Goal: Transaction & Acquisition: Purchase product/service

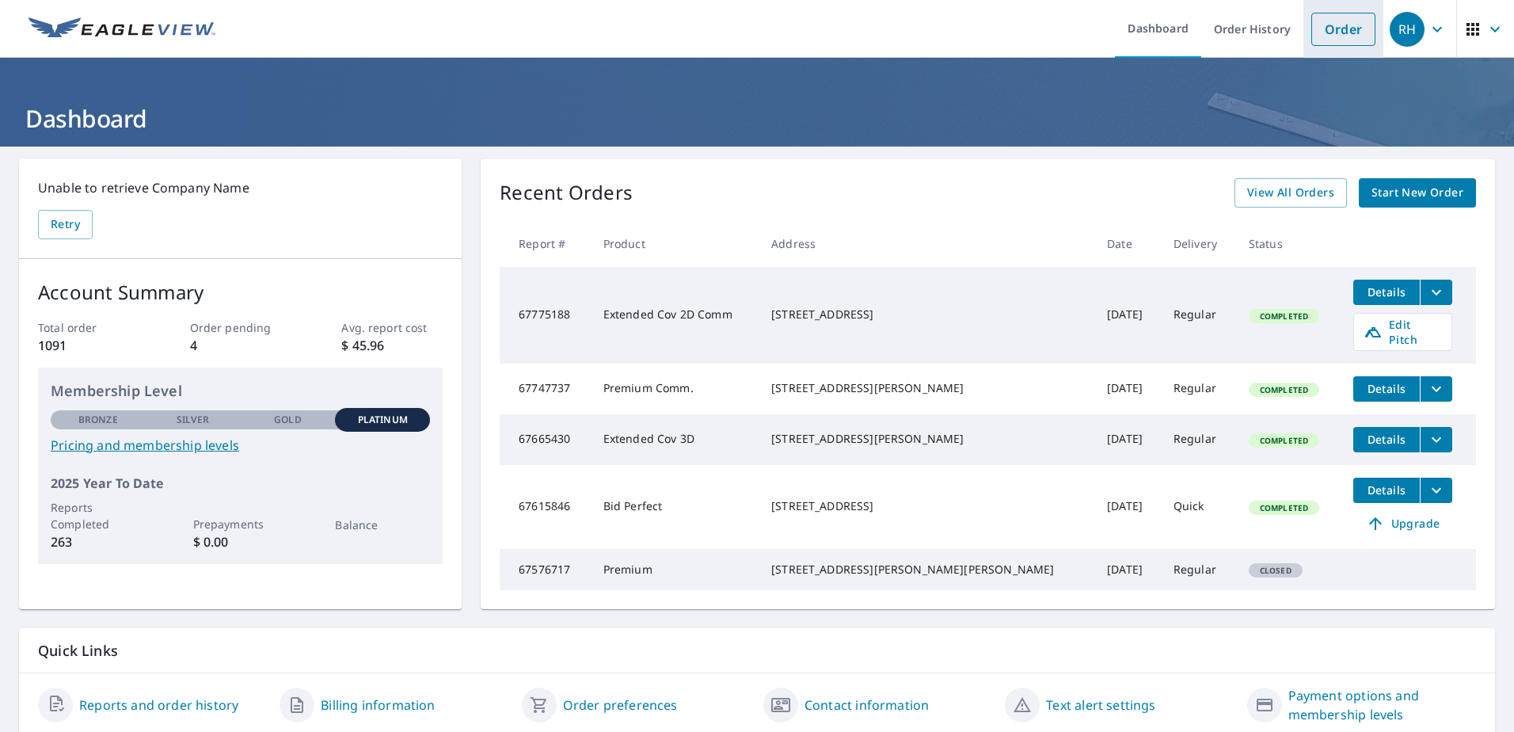
click at [1341, 32] on link "Order" at bounding box center [1343, 29] width 64 height 33
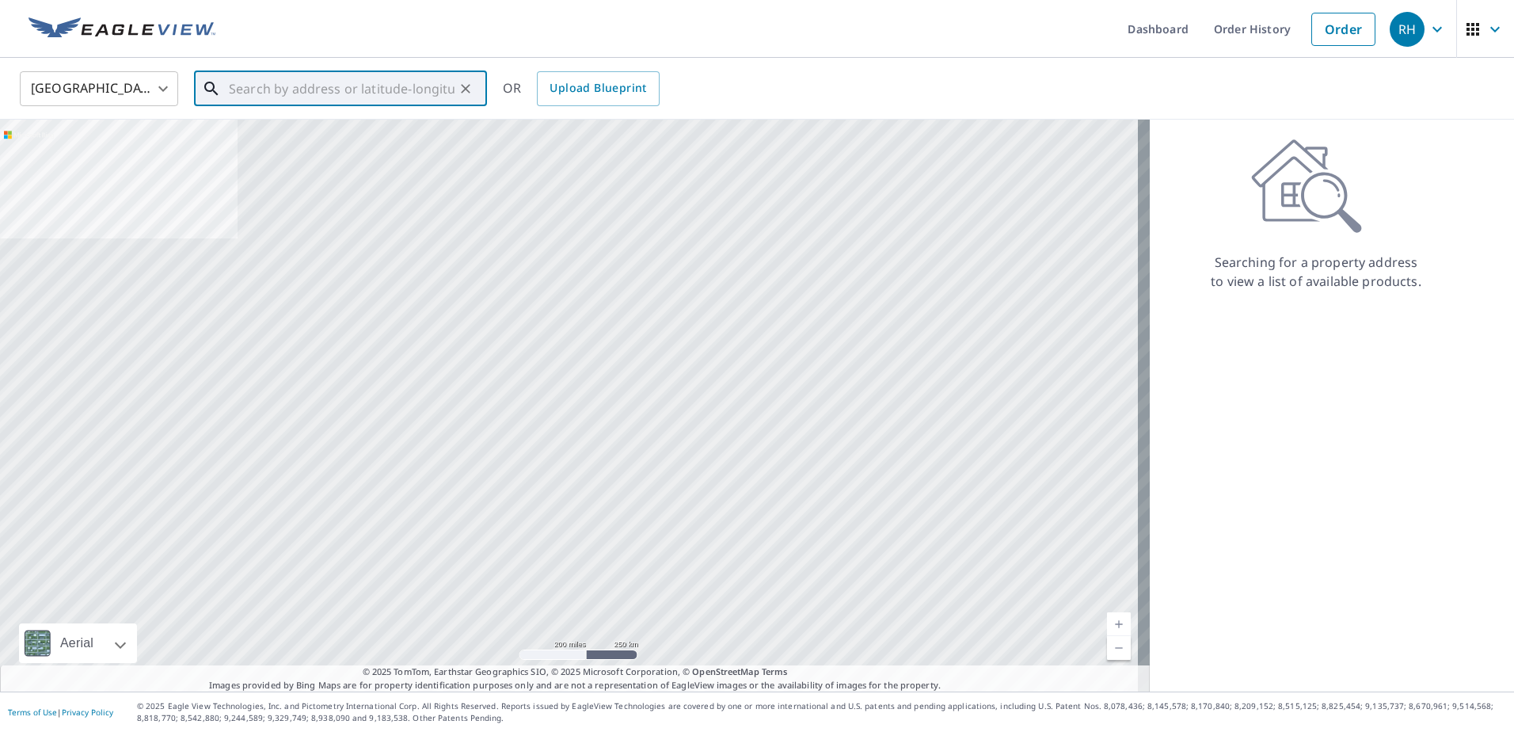
click at [299, 88] on input "text" at bounding box center [342, 89] width 226 height 44
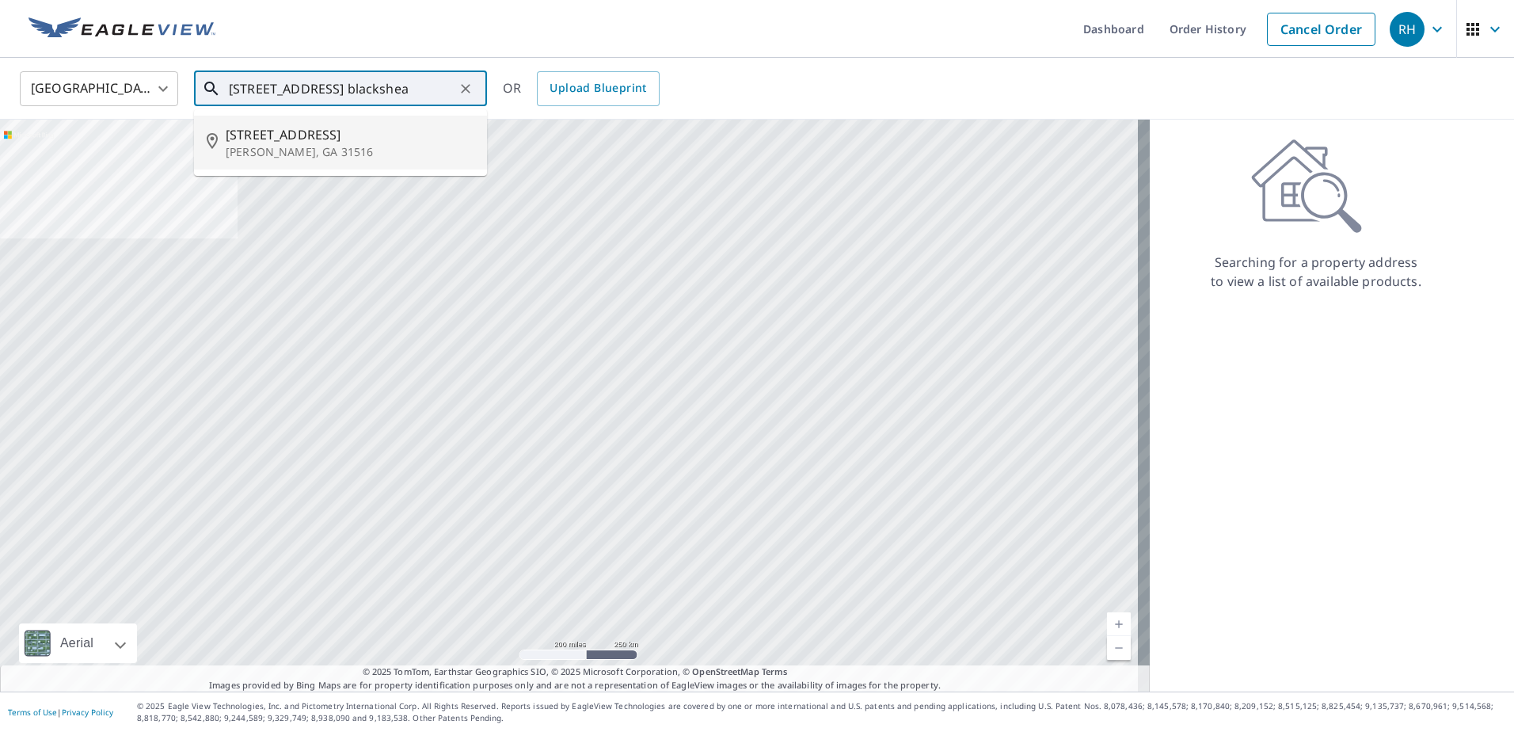
click at [278, 144] on p "[PERSON_NAME], GA 31516" at bounding box center [350, 152] width 249 height 16
type input "[STREET_ADDRESS][PERSON_NAME]"
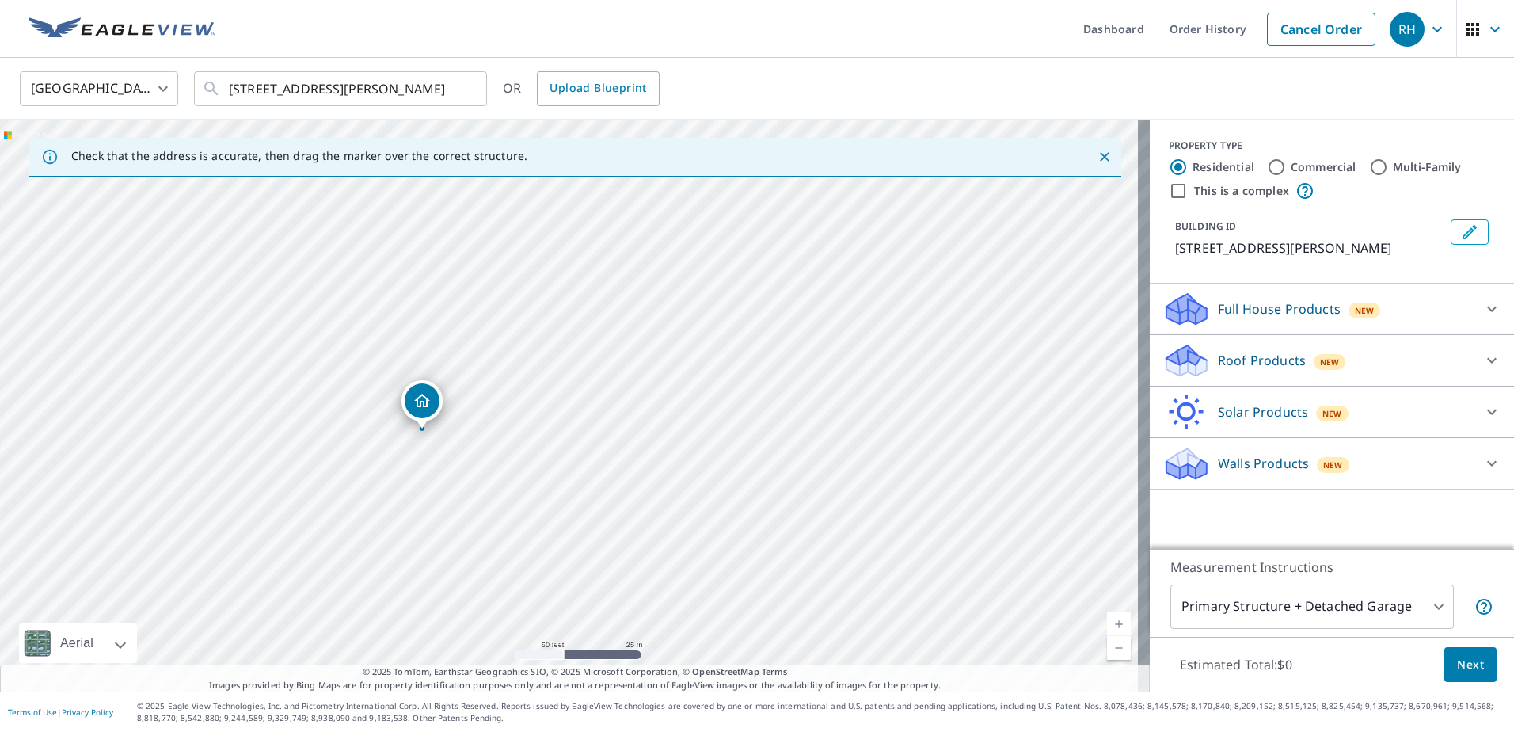
drag, startPoint x: 439, startPoint y: 407, endPoint x: 420, endPoint y: 400, distance: 21.0
click at [1244, 356] on p "Roof Products" at bounding box center [1262, 360] width 88 height 19
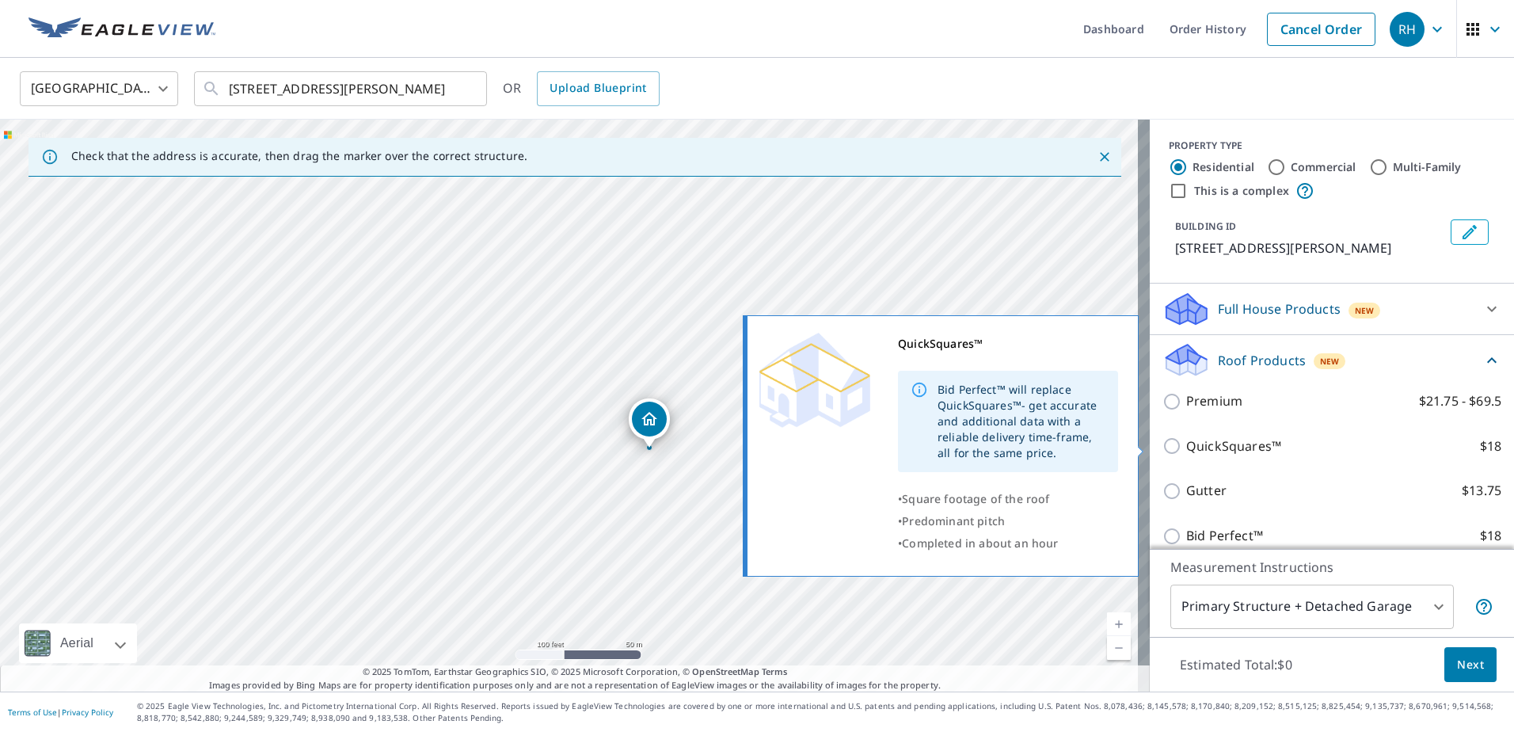
click at [1162, 448] on input "QuickSquares™ $18" at bounding box center [1174, 445] width 24 height 19
checkbox input "true"
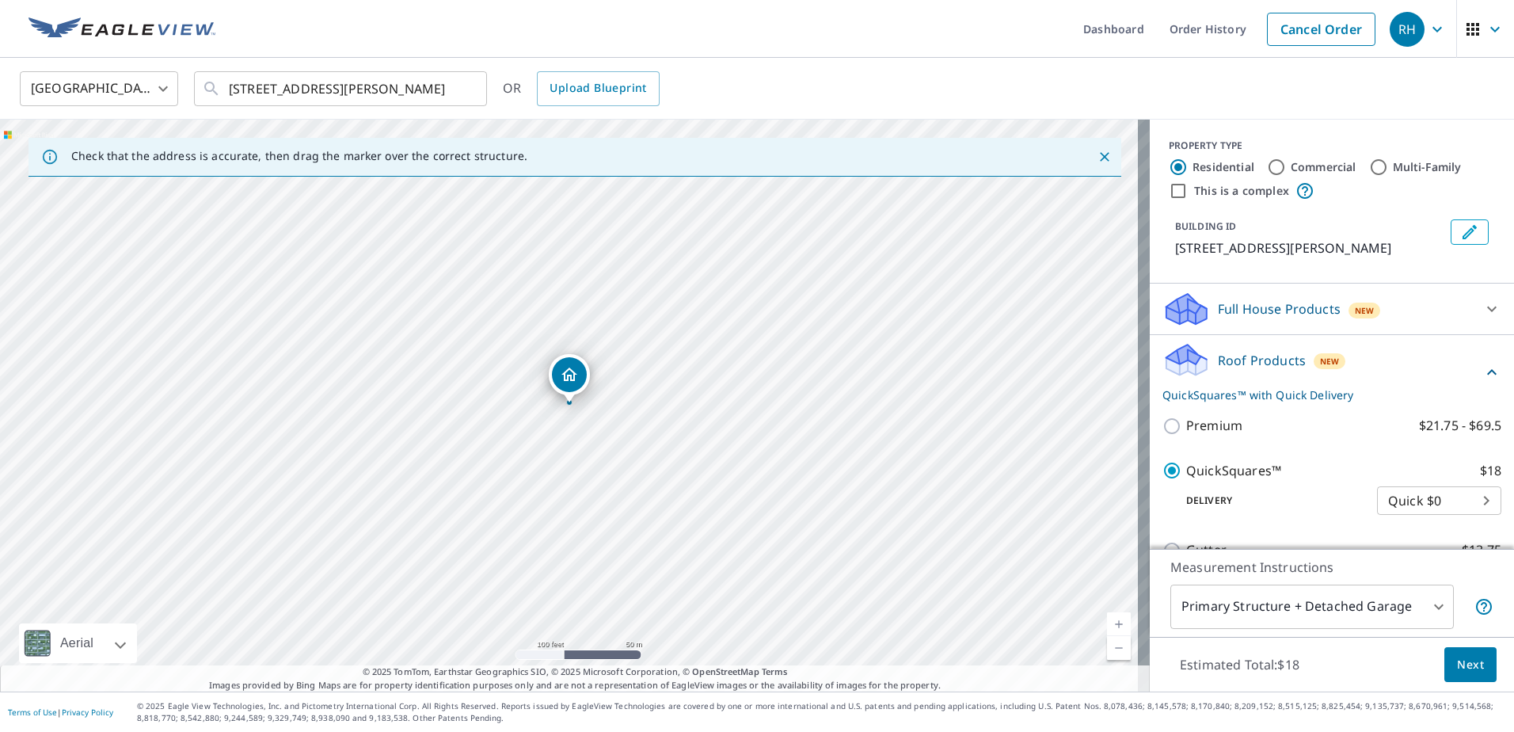
click at [1306, 92] on div "[GEOGRAPHIC_DATA] [GEOGRAPHIC_DATA] ​ [STREET_ADDRESS][PERSON_NAME] ​ OR Upload…" at bounding box center [751, 88] width 1487 height 37
click at [1457, 664] on span "Next" at bounding box center [1470, 665] width 27 height 20
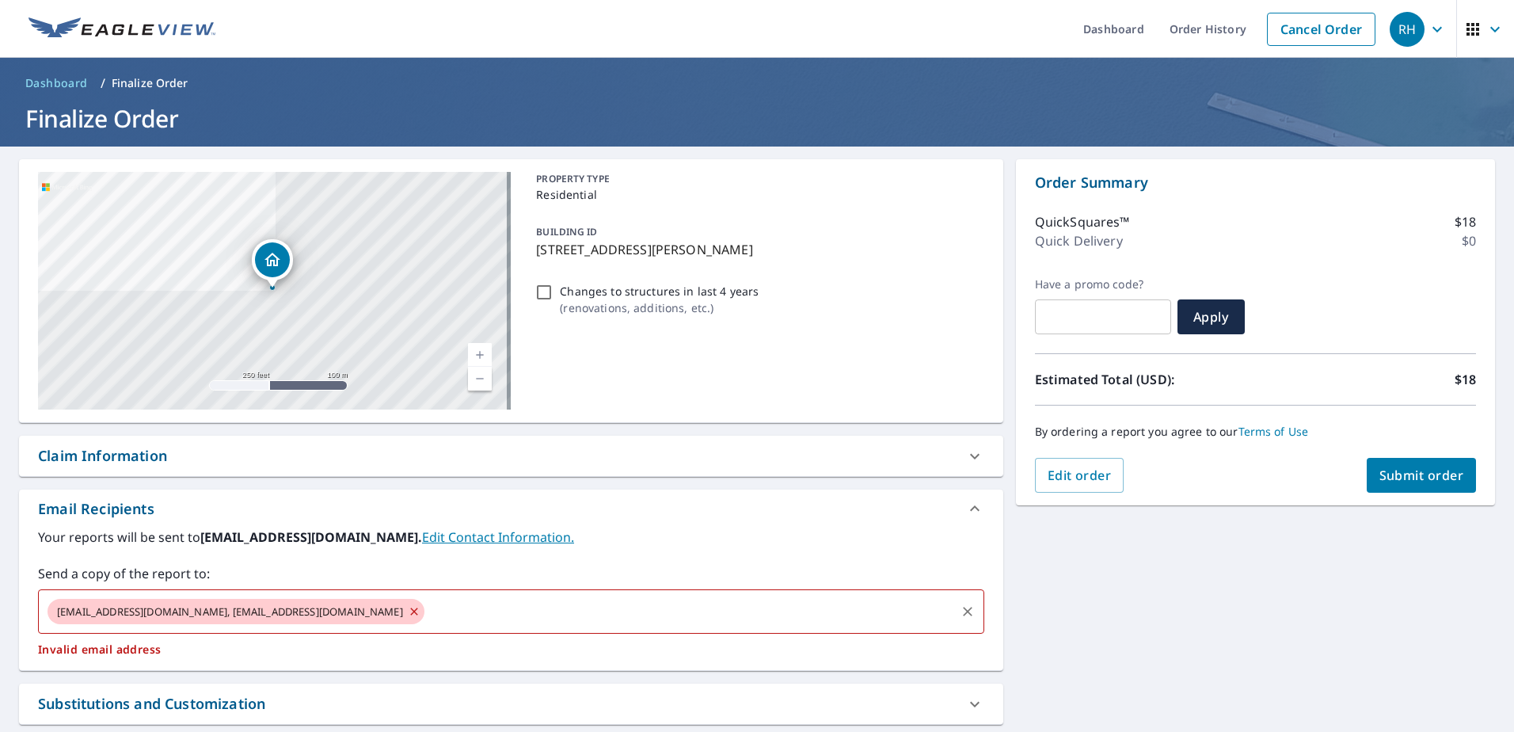
click at [408, 611] on icon at bounding box center [414, 611] width 13 height 17
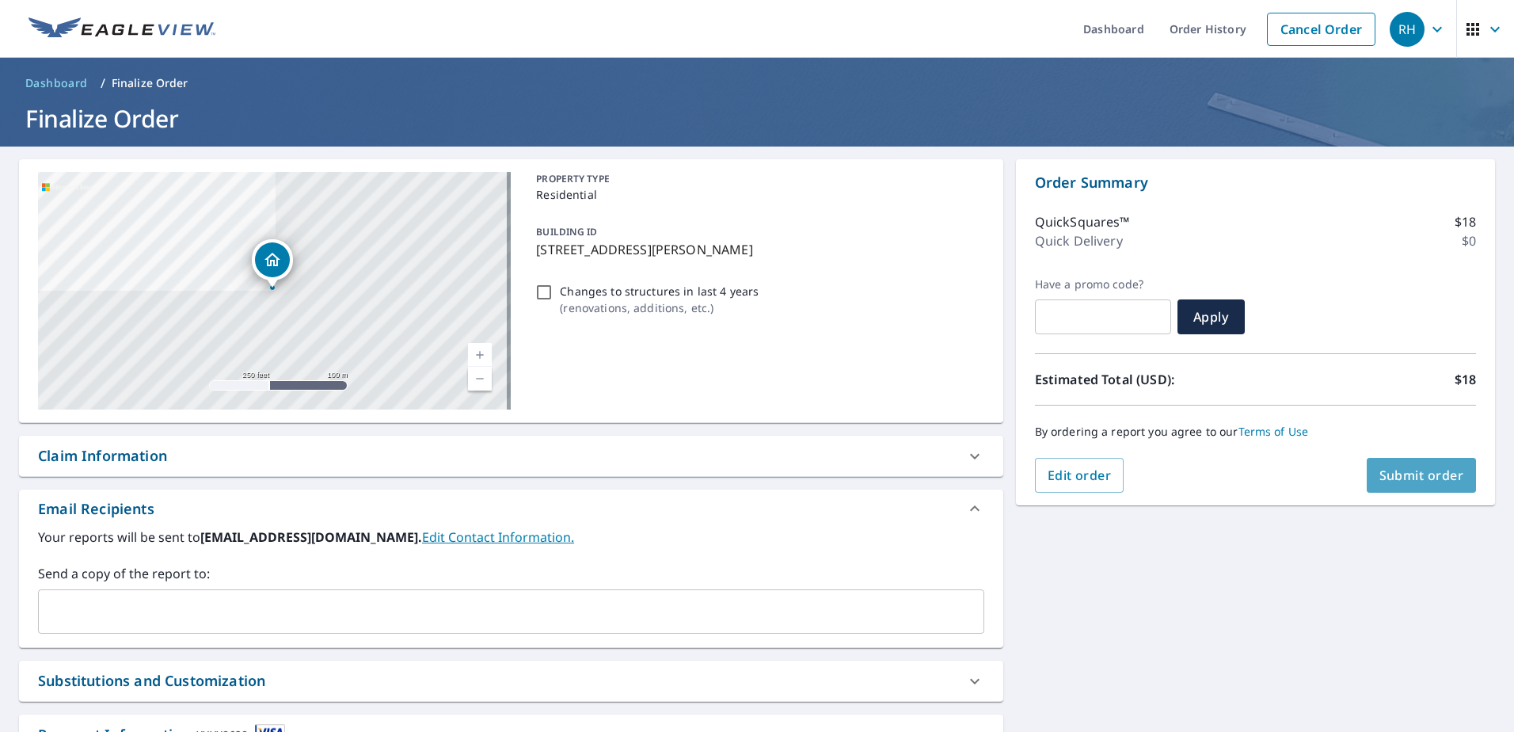
click at [1430, 477] on span "Submit order" at bounding box center [1421, 474] width 85 height 17
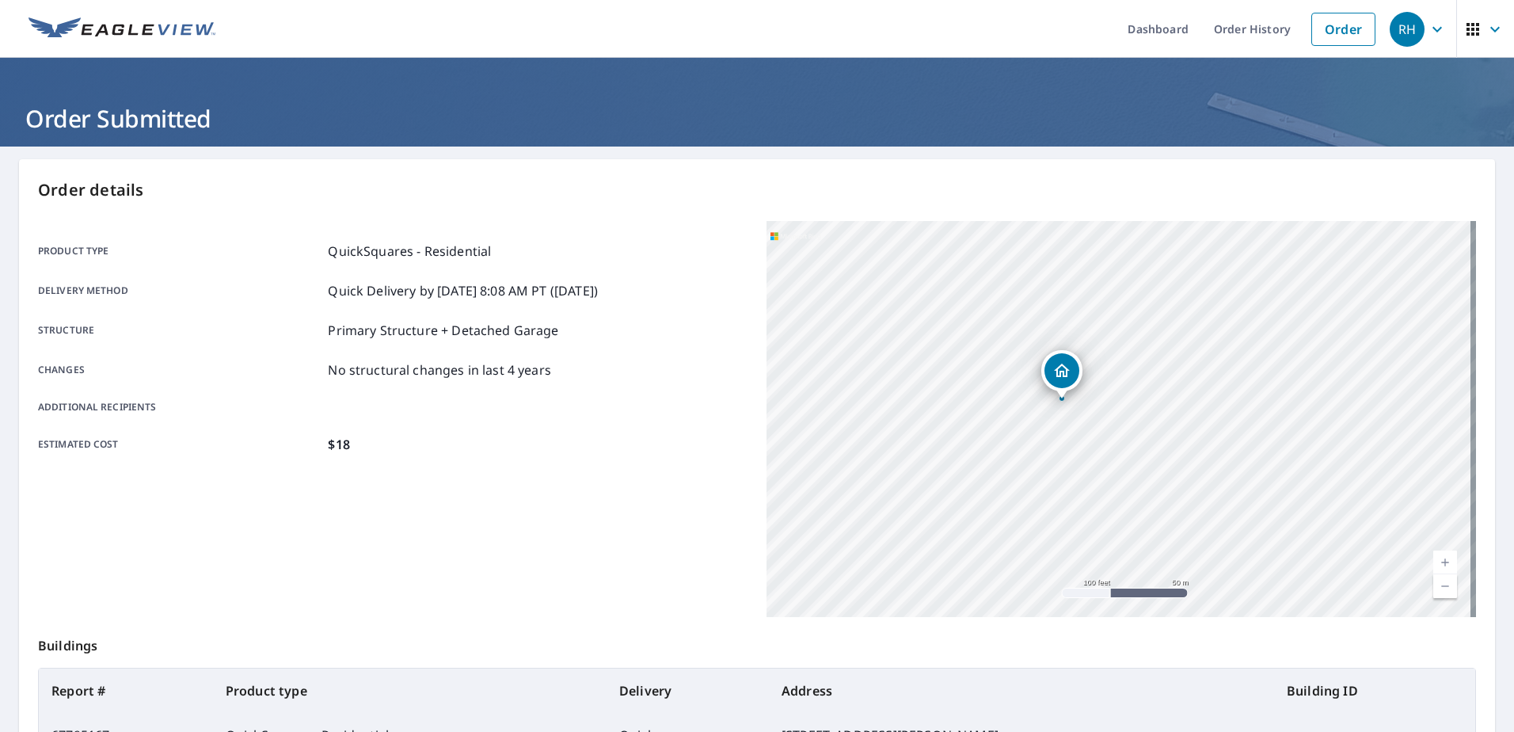
drag, startPoint x: 1022, startPoint y: 399, endPoint x: 1061, endPoint y: 457, distance: 69.6
click at [1061, 457] on div "[STREET_ADDRESS][PERSON_NAME]" at bounding box center [1120, 419] width 709 height 396
drag, startPoint x: 1208, startPoint y: 451, endPoint x: 929, endPoint y: 357, distance: 294.2
click at [929, 357] on div "[STREET_ADDRESS][PERSON_NAME]" at bounding box center [1120, 419] width 709 height 396
drag, startPoint x: 1024, startPoint y: 433, endPoint x: 1044, endPoint y: 466, distance: 38.0
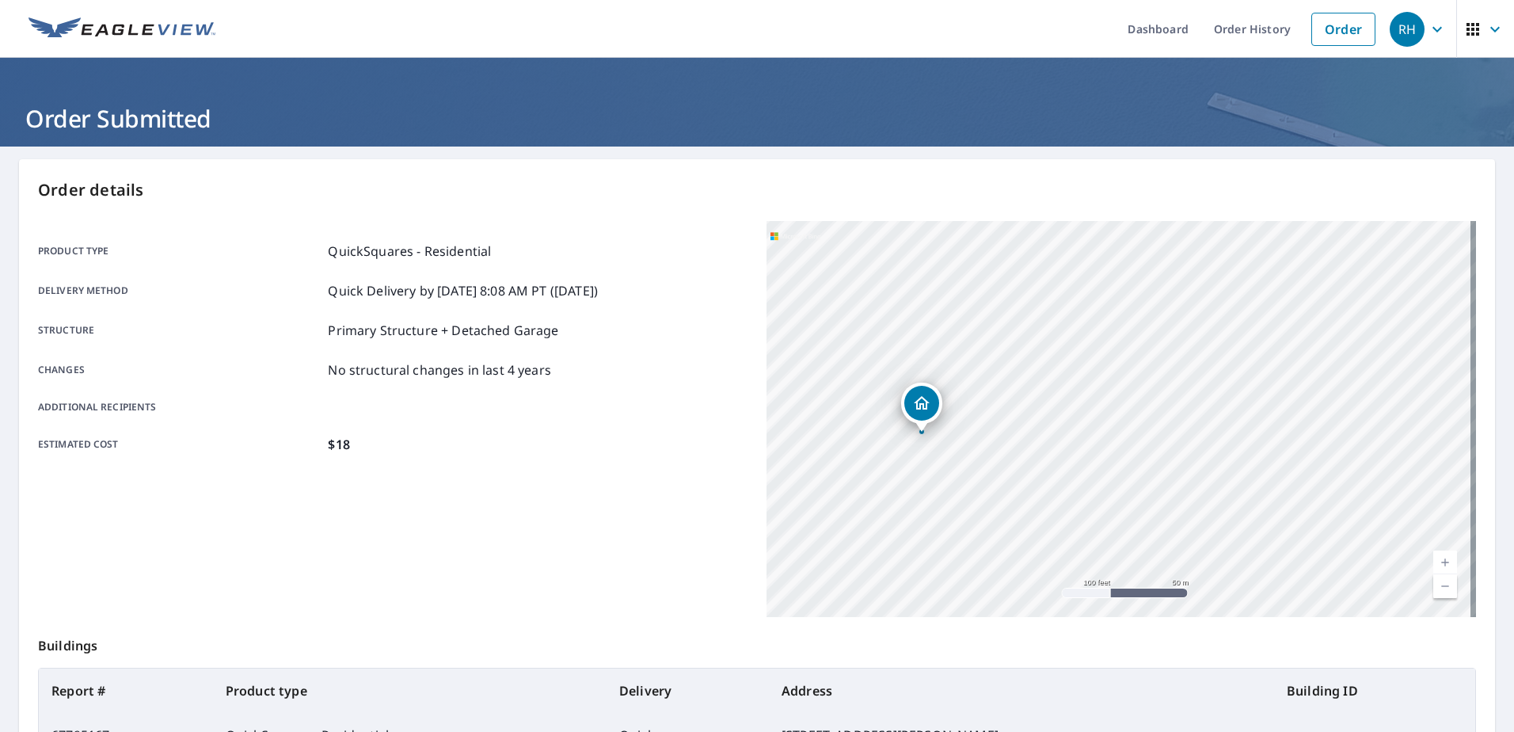
click at [1044, 466] on div "[STREET_ADDRESS][PERSON_NAME]" at bounding box center [1120, 419] width 709 height 396
drag, startPoint x: 869, startPoint y: 440, endPoint x: 1121, endPoint y: 452, distance: 252.1
click at [1121, 452] on div "[STREET_ADDRESS][PERSON_NAME]" at bounding box center [1120, 419] width 709 height 396
drag, startPoint x: 1044, startPoint y: 438, endPoint x: 1133, endPoint y: 412, distance: 92.5
click at [1133, 412] on div "[STREET_ADDRESS][PERSON_NAME]" at bounding box center [1120, 419] width 709 height 396
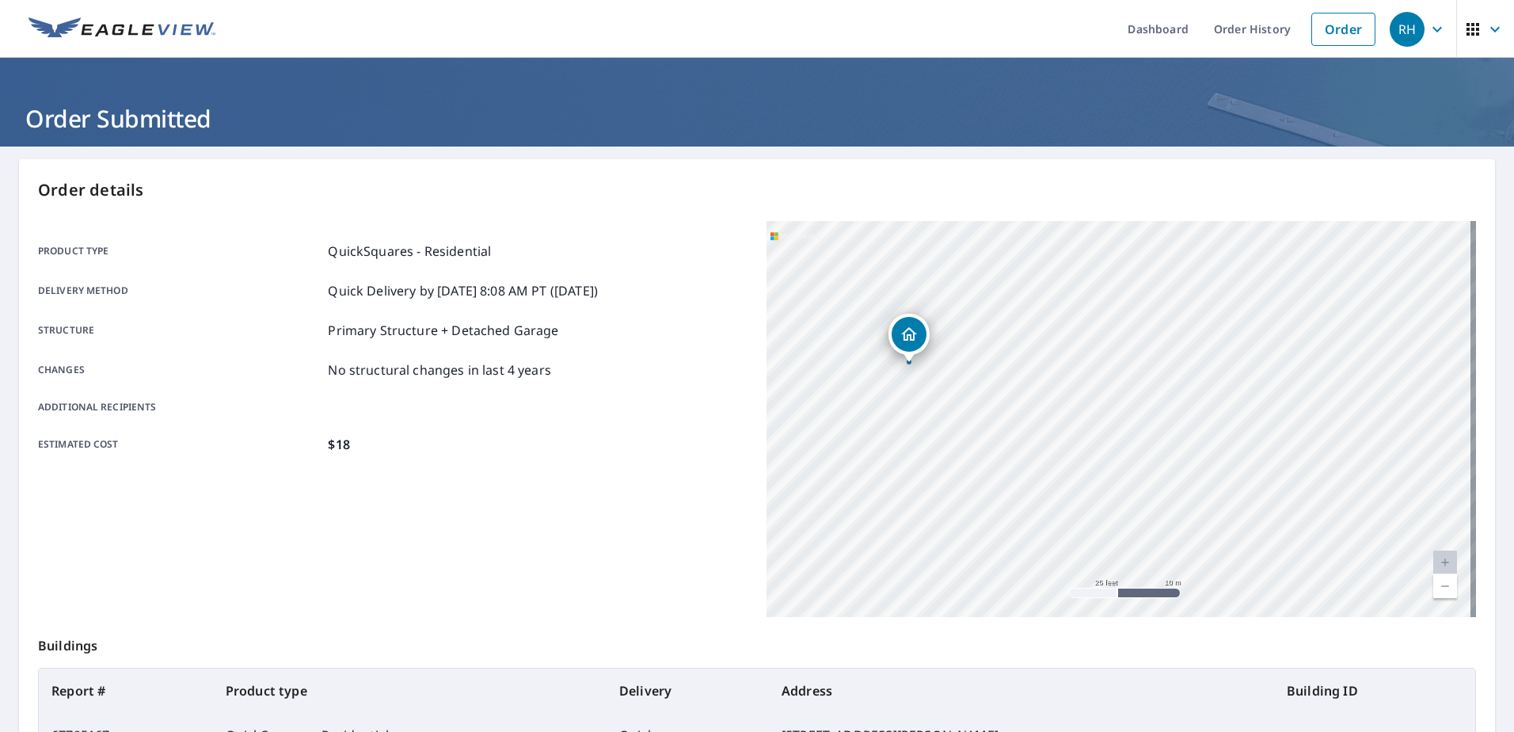
drag, startPoint x: 995, startPoint y: 420, endPoint x: 1018, endPoint y: 431, distance: 25.2
click at [1018, 431] on div "[STREET_ADDRESS][PERSON_NAME]" at bounding box center [1120, 419] width 709 height 396
